Goal: Transaction & Acquisition: Obtain resource

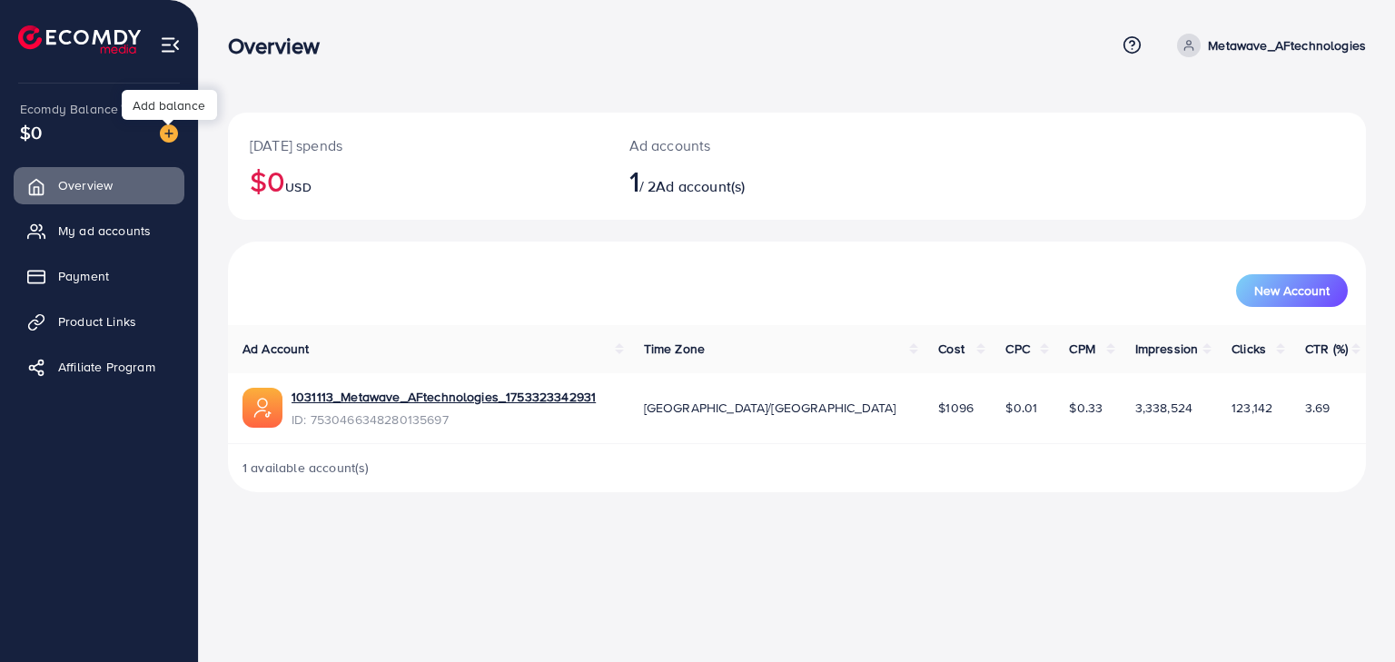
click at [174, 132] on img at bounding box center [169, 133] width 18 height 18
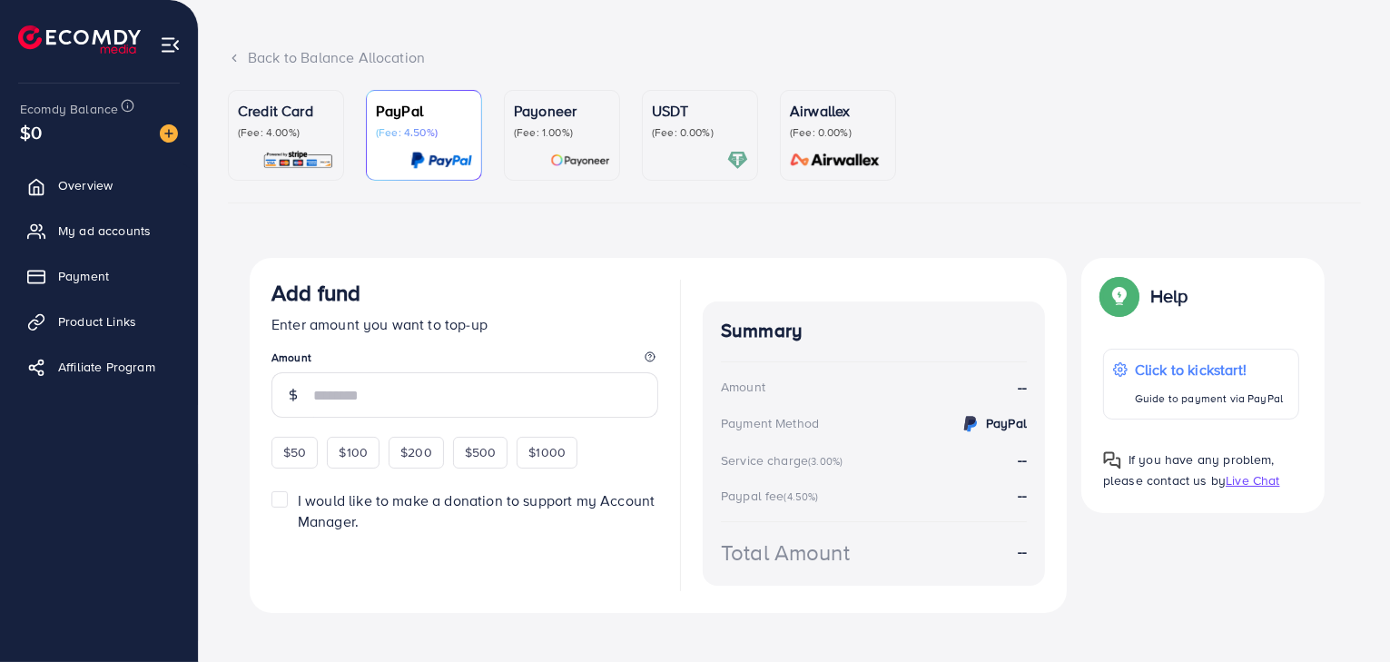
scroll to position [102, 0]
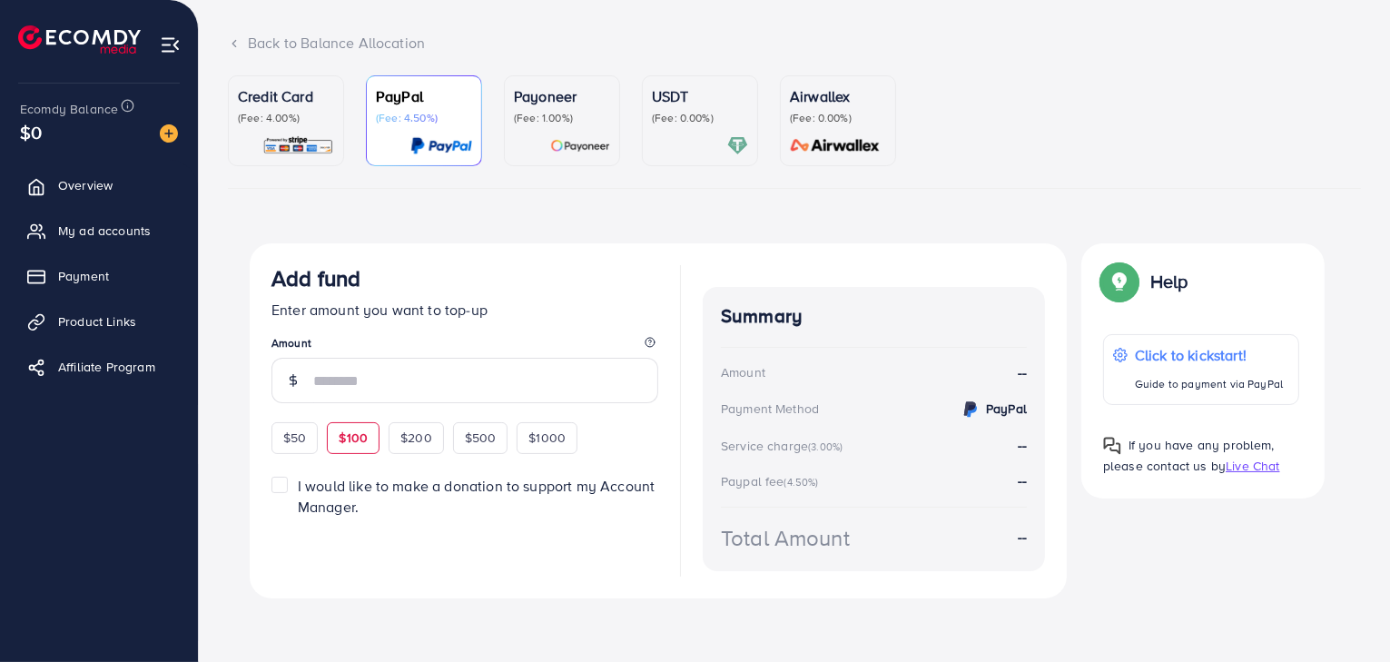
click at [359, 429] on span "$100" at bounding box center [353, 438] width 29 height 18
type input "***"
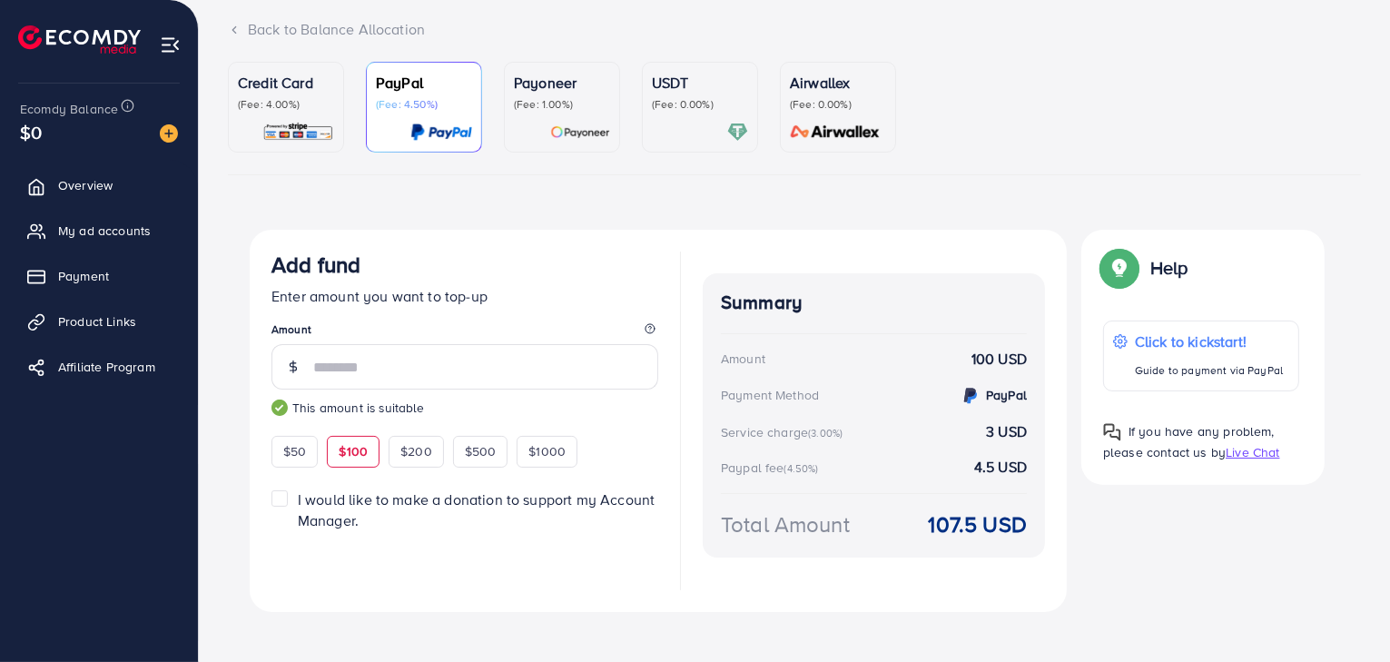
scroll to position [129, 0]
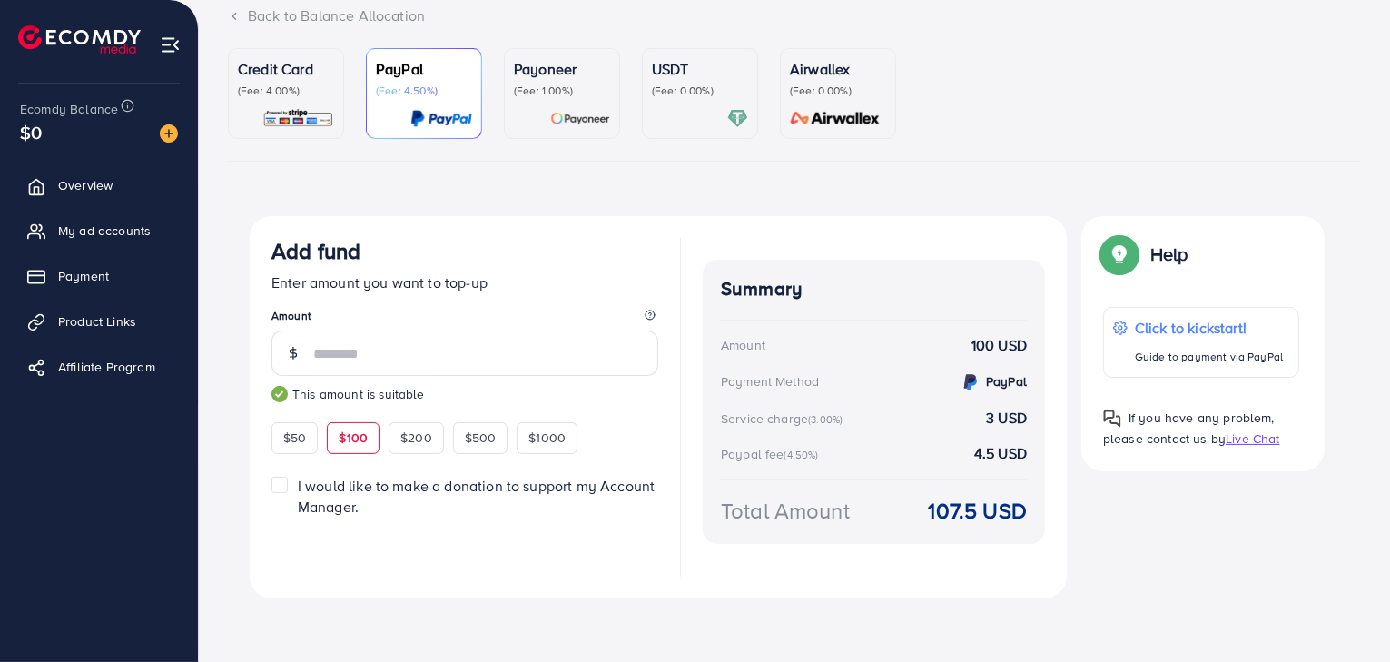
click at [1039, 574] on div "Summary Amount 100 USD Payment Method PayPal Service charge (3.00%) 3 USD Paypa…" at bounding box center [874, 418] width 342 height 317
click at [109, 214] on link "My ad accounts" at bounding box center [99, 230] width 171 height 36
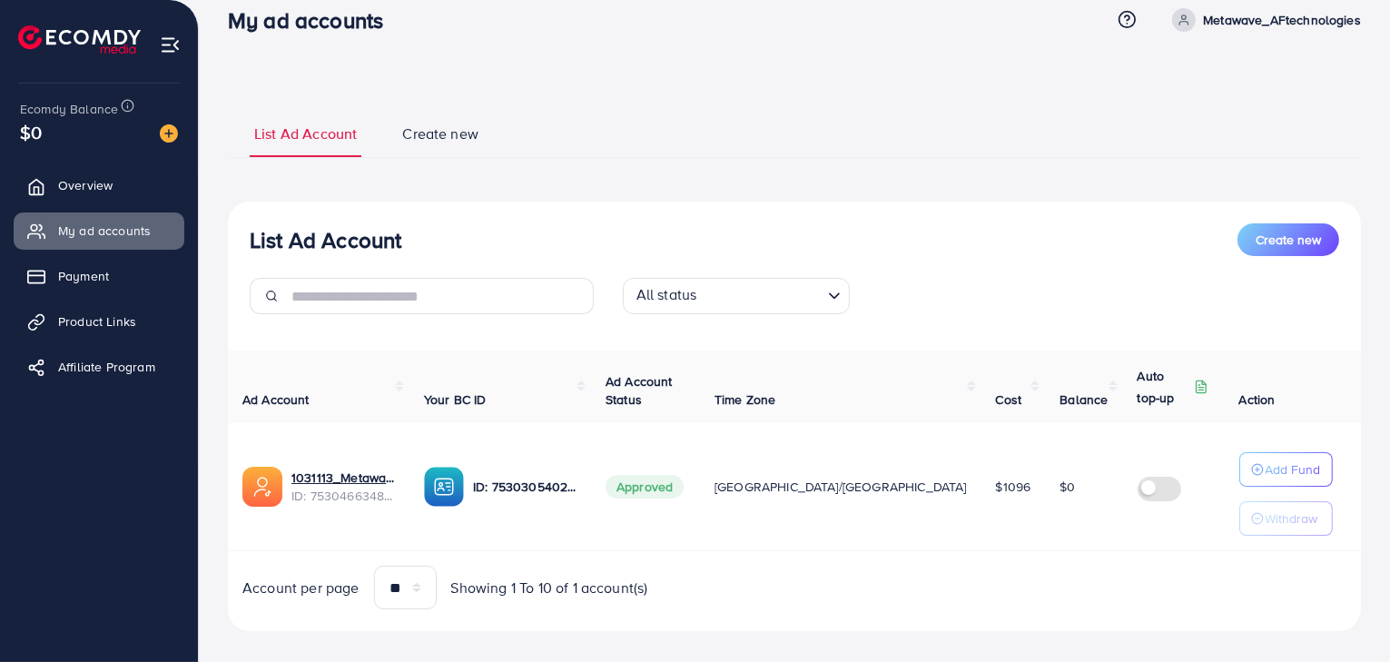
scroll to position [44, 0]
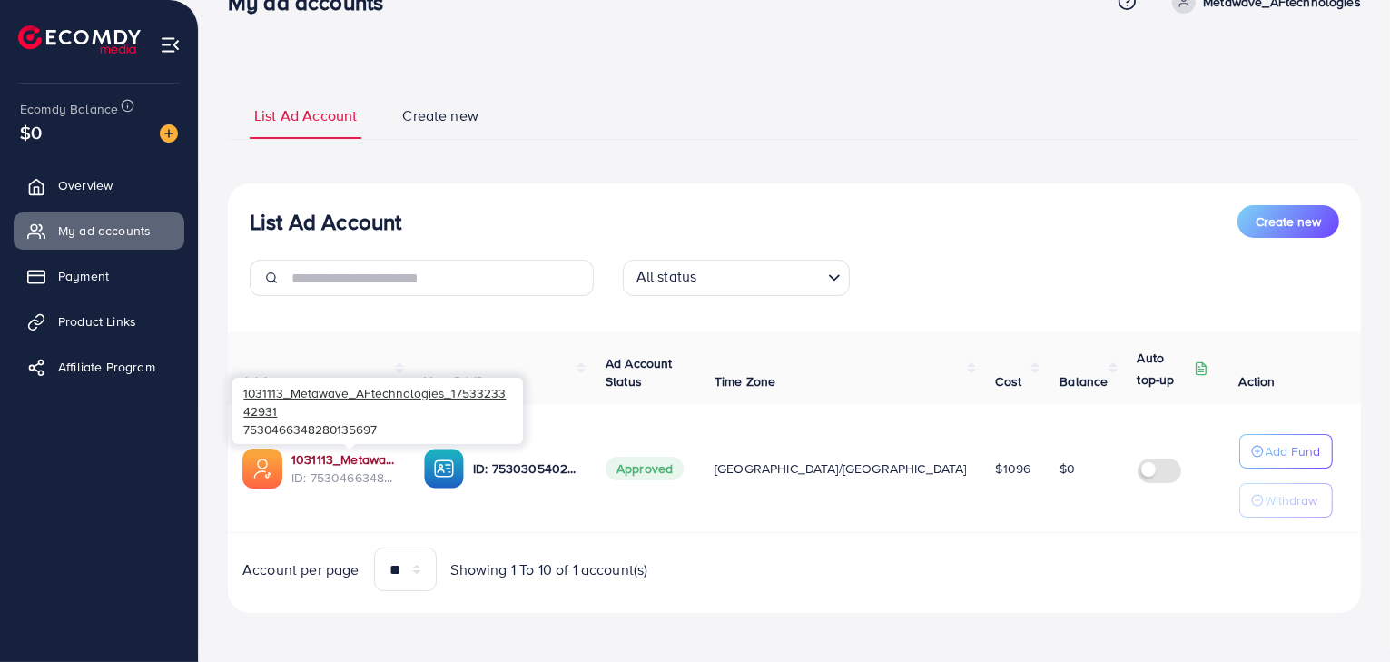
click at [364, 466] on link "1031113_Metawave_AFtechnologies_1753323342931" at bounding box center [343, 459] width 104 height 18
click at [1311, 398] on th "Action" at bounding box center [1293, 368] width 136 height 73
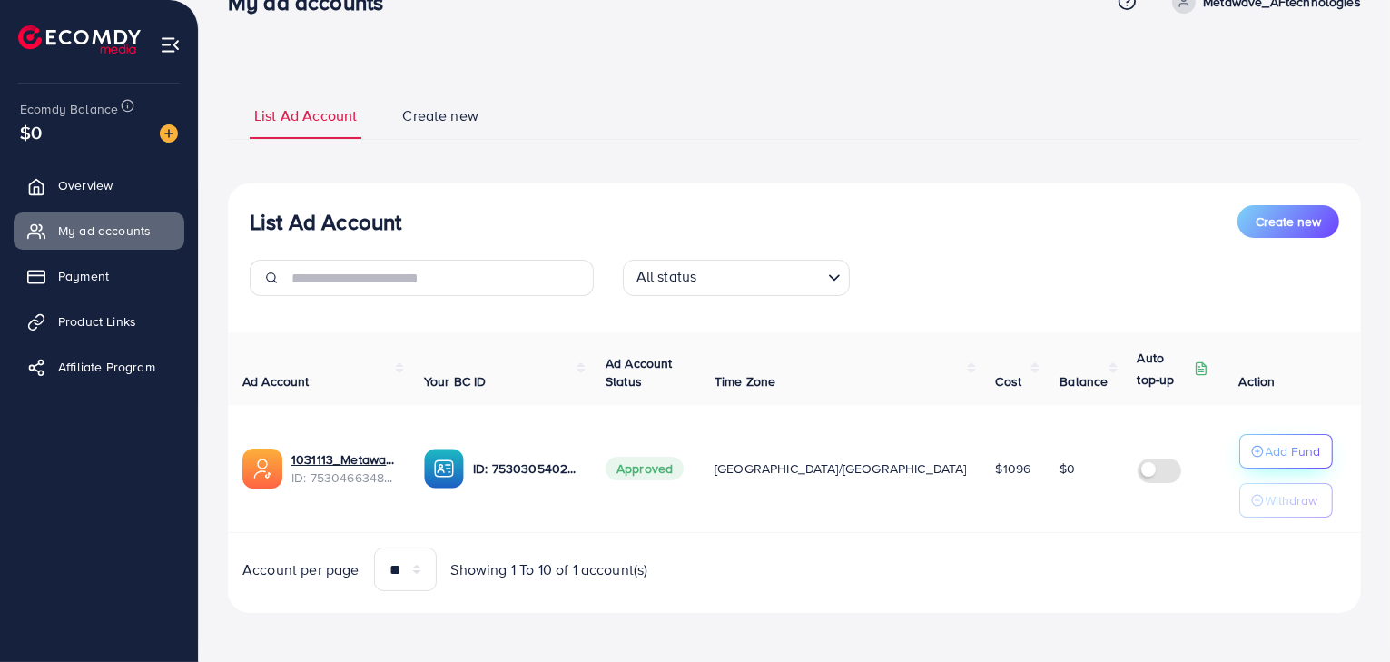
click at [1272, 447] on p "Add Fund" at bounding box center [1293, 451] width 55 height 22
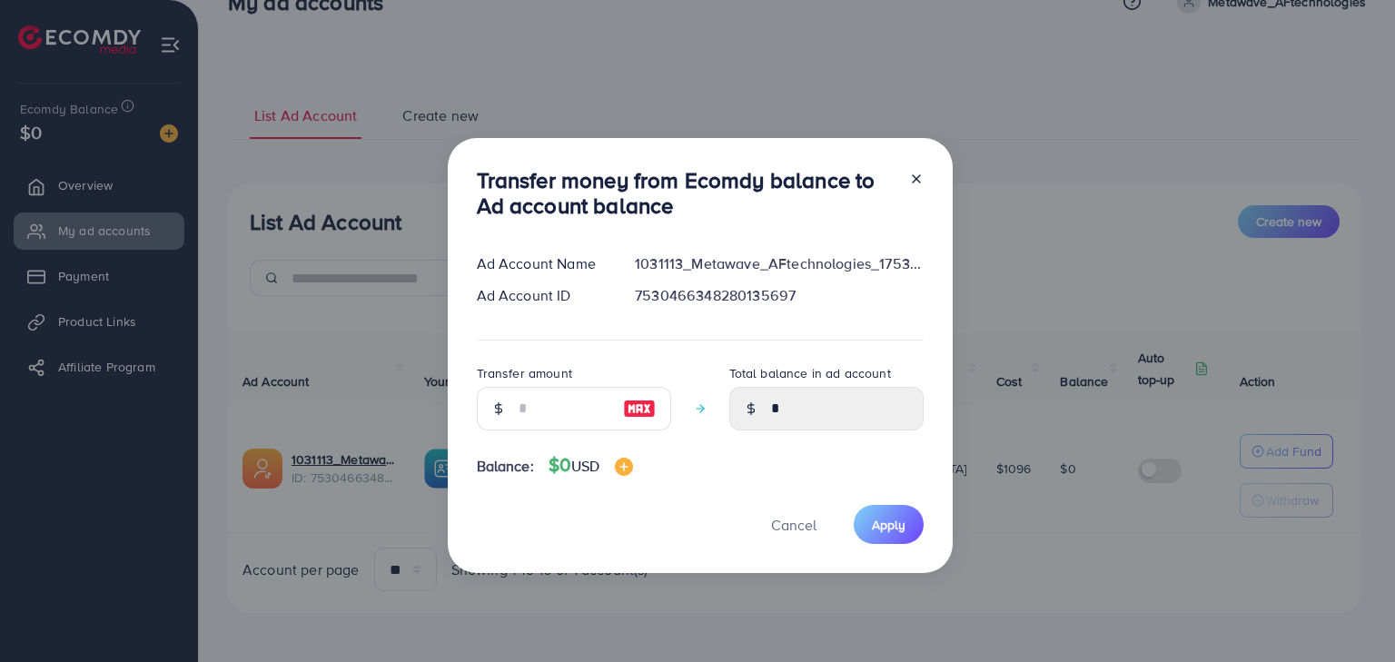
click at [567, 433] on div "Transfer amount" at bounding box center [574, 403] width 194 height 83
click at [578, 410] on input "number" at bounding box center [563, 409] width 91 height 44
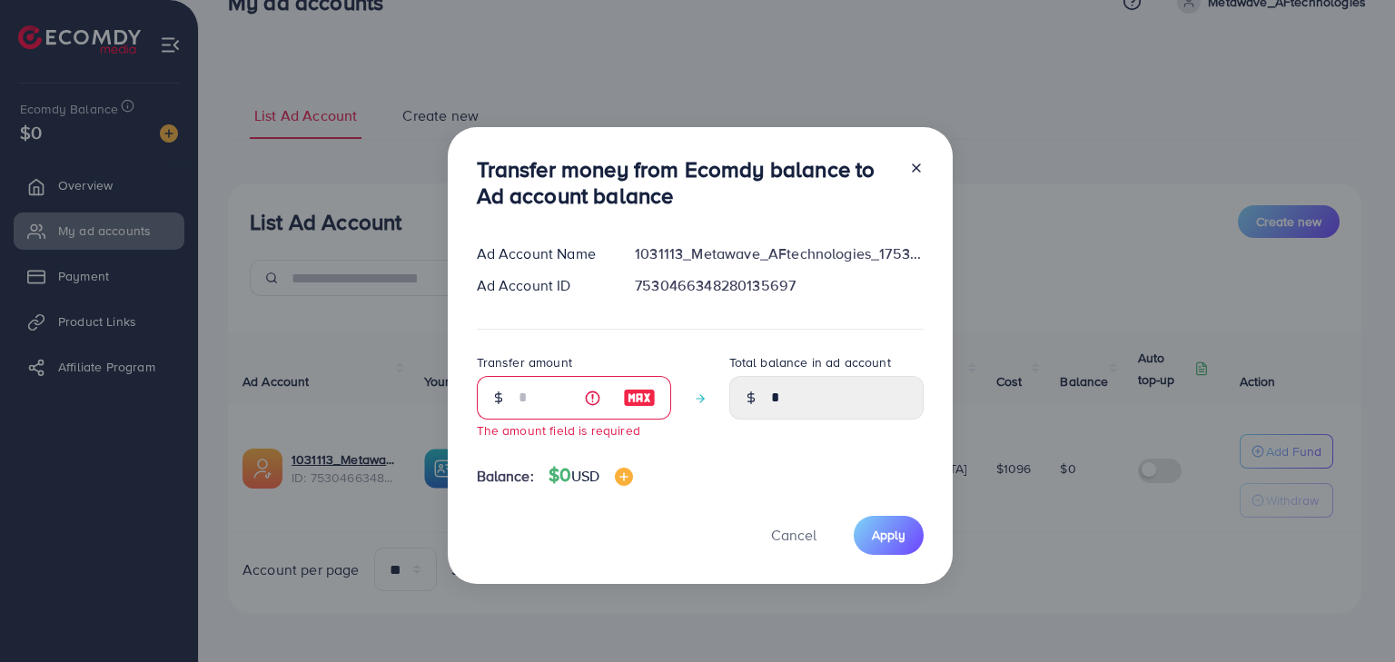
click at [972, 121] on div "Transfer money from Ecomdy balance to Ad account balance Ad Account Name 103111…" at bounding box center [697, 331] width 1395 height 662
